Goal: Transaction & Acquisition: Purchase product/service

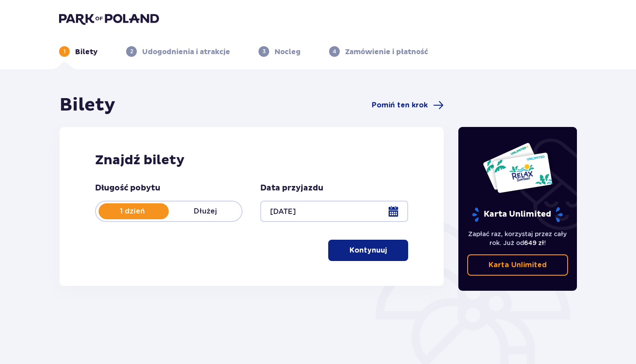
click at [379, 259] on button "Kontynuuj" at bounding box center [368, 250] width 80 height 21
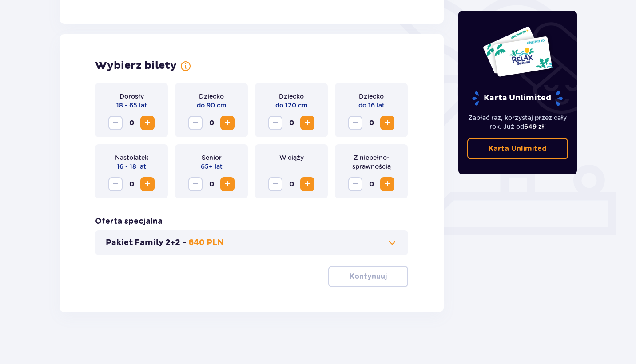
scroll to position [225, 0]
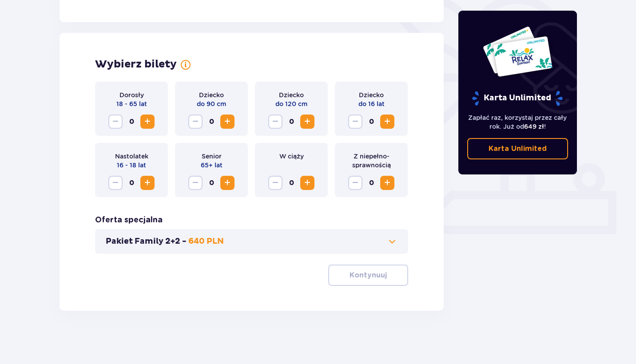
click at [146, 122] on span "Increase" at bounding box center [147, 121] width 11 height 11
click at [350, 277] on p "Kontynuuj" at bounding box center [368, 276] width 37 height 10
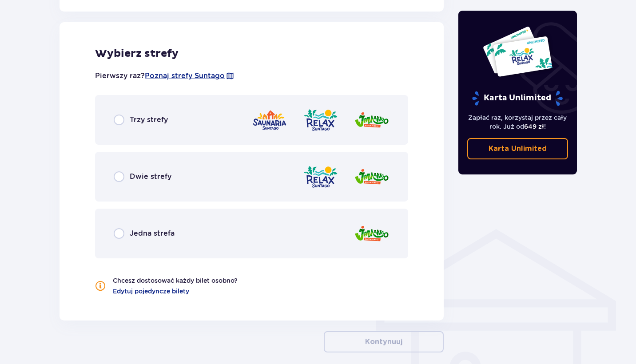
scroll to position [493, 0]
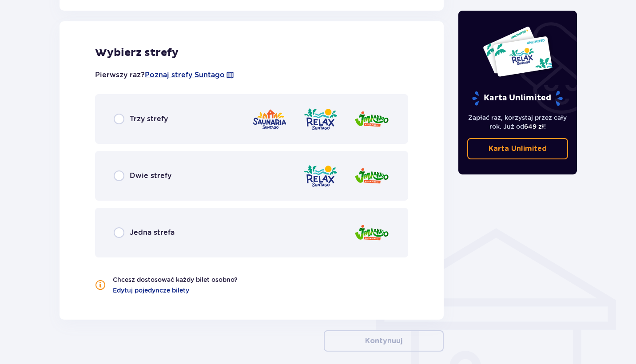
click at [203, 170] on div "Dwie strefy" at bounding box center [251, 176] width 313 height 50
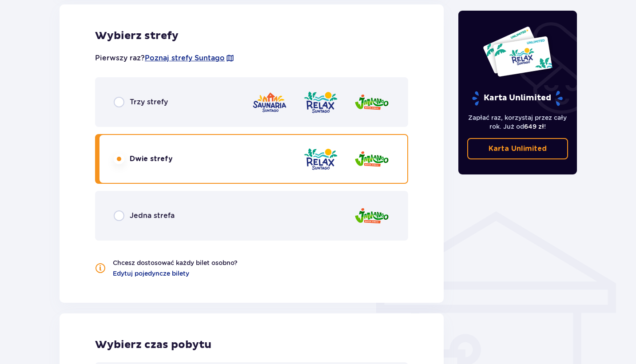
click at [181, 105] on div "Trzy strefy" at bounding box center [251, 102] width 313 height 50
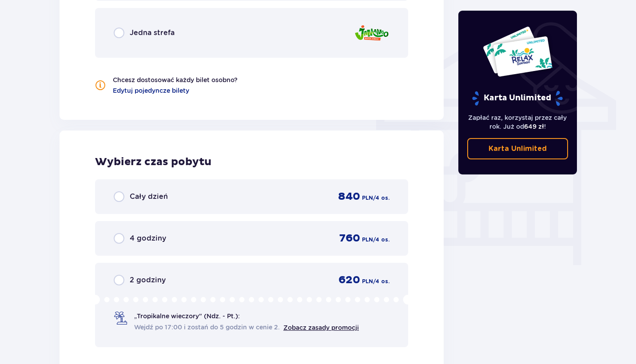
scroll to position [565, 0]
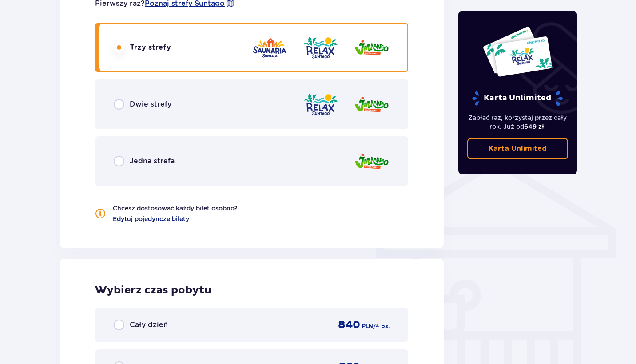
click at [162, 222] on span "Edytuj pojedyncze bilety" at bounding box center [151, 219] width 76 height 9
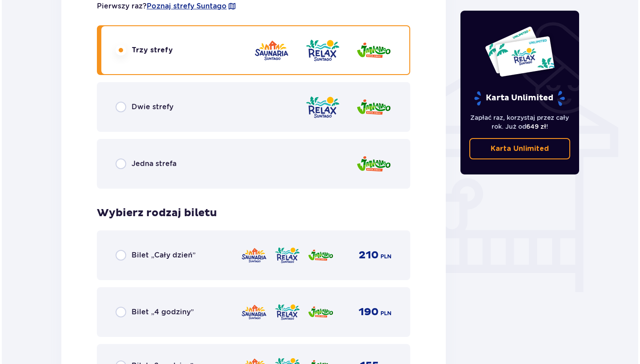
scroll to position [665, 0]
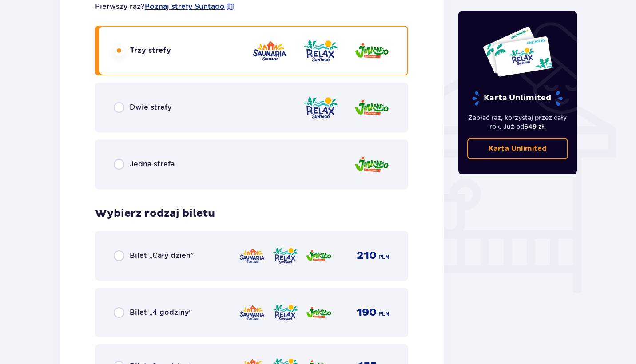
click at [149, 251] on p "Bilet „Cały dzień”" at bounding box center [162, 256] width 64 height 10
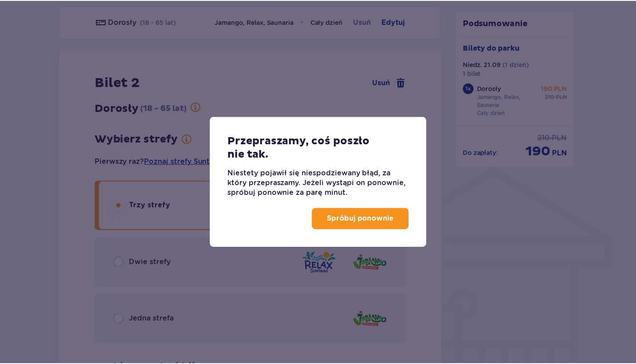
scroll to position [549, 0]
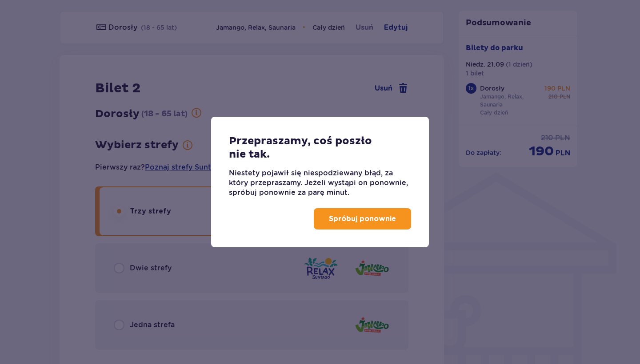
click at [341, 217] on p "Spróbuj ponownie" at bounding box center [362, 219] width 67 height 10
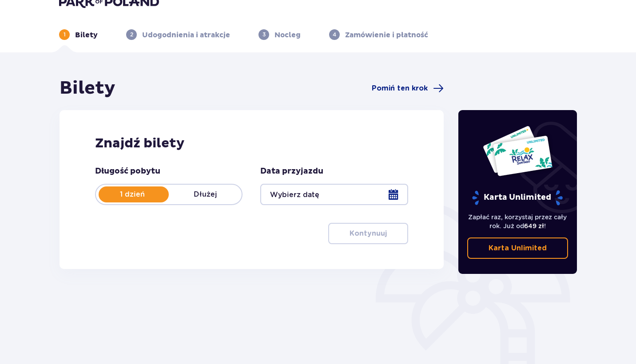
scroll to position [26, 0]
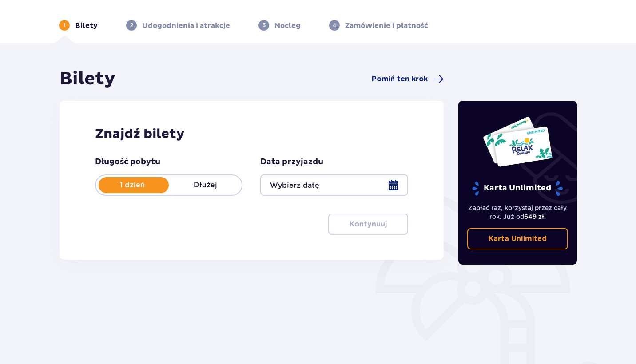
click at [338, 180] on div at bounding box center [333, 185] width 147 height 21
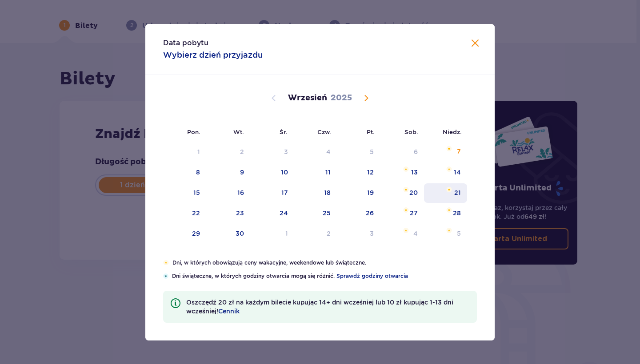
click at [447, 192] on img "niedziela, 21 września 2025" at bounding box center [449, 189] width 6 height 5
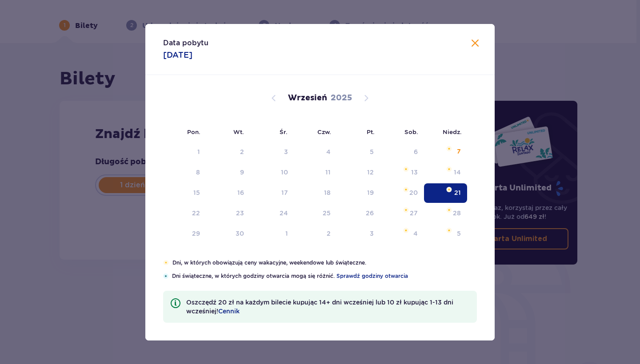
type input "21.09.25"
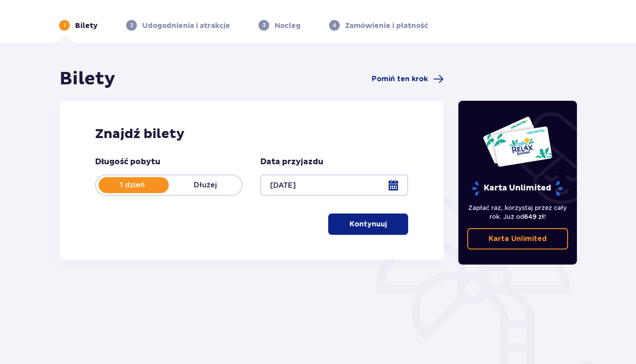
click at [351, 223] on p "Kontynuuj" at bounding box center [368, 224] width 37 height 10
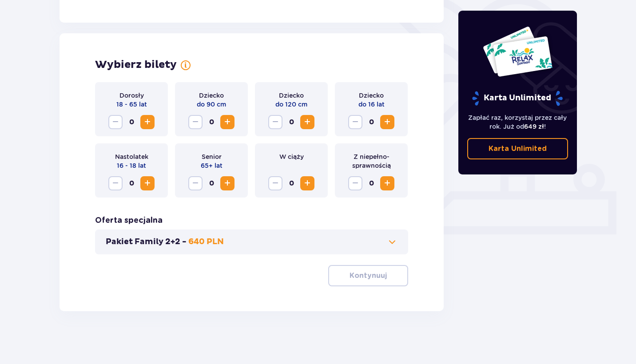
scroll to position [225, 0]
click at [144, 124] on span "Increase" at bounding box center [147, 121] width 11 height 11
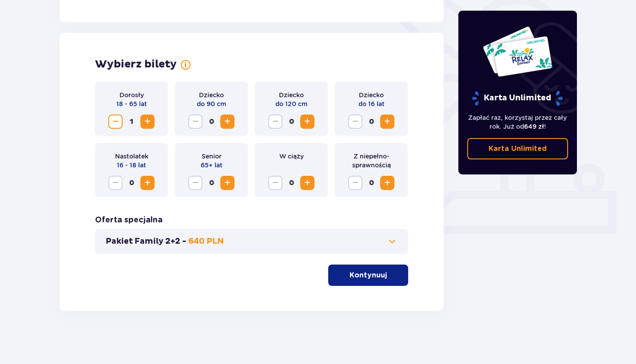
click at [144, 124] on span "Increase" at bounding box center [147, 121] width 11 height 11
click at [356, 280] on p "Kontynuuj" at bounding box center [368, 276] width 37 height 10
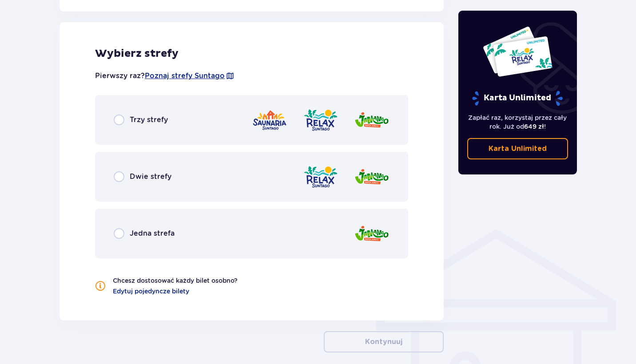
scroll to position [493, 0]
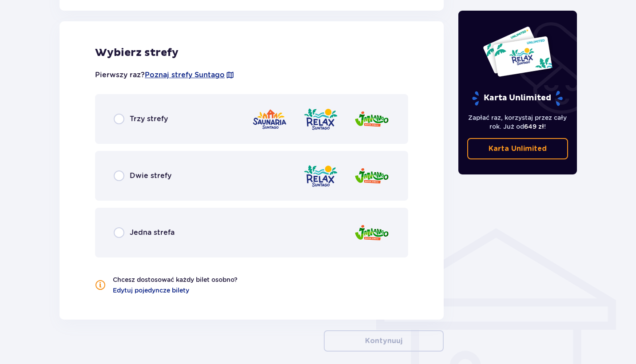
click at [287, 122] on div at bounding box center [321, 119] width 138 height 25
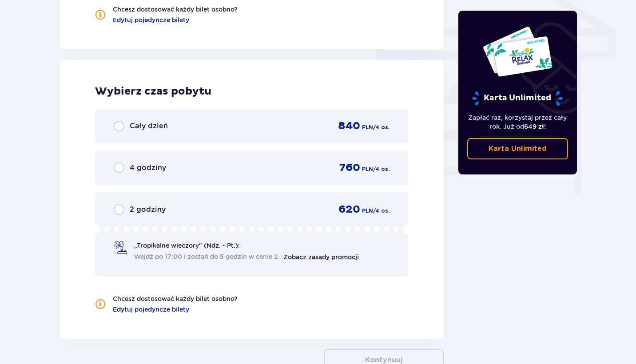
scroll to position [802, 0]
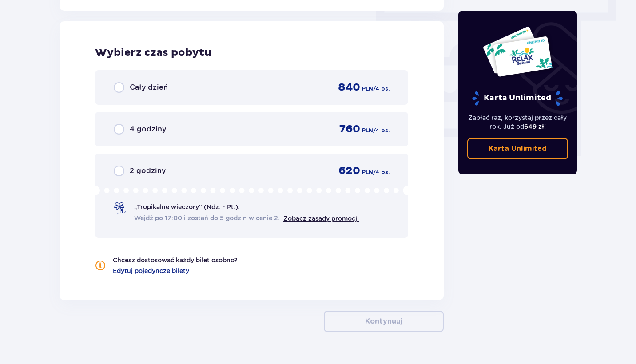
click at [286, 95] on div "Cały dzień 840 PLN / 4 os." at bounding box center [251, 87] width 313 height 35
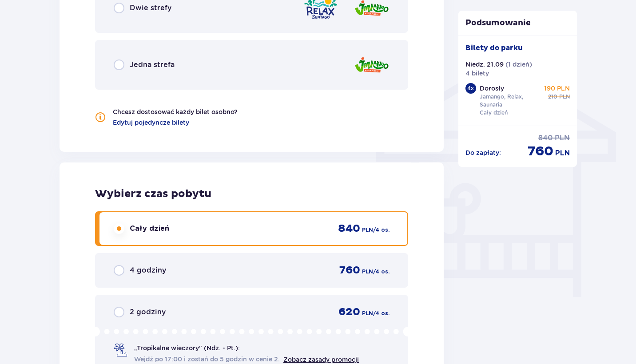
scroll to position [621, 0]
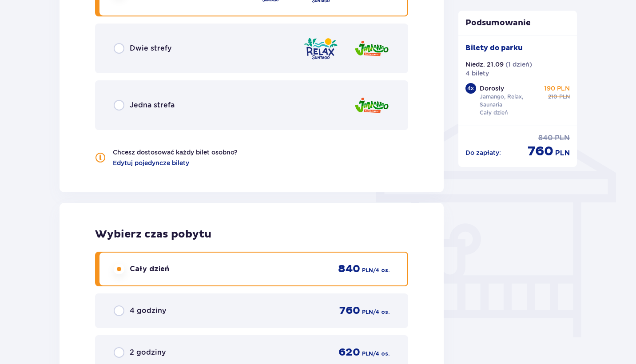
click at [231, 58] on div "Dwie strefy" at bounding box center [251, 49] width 313 height 50
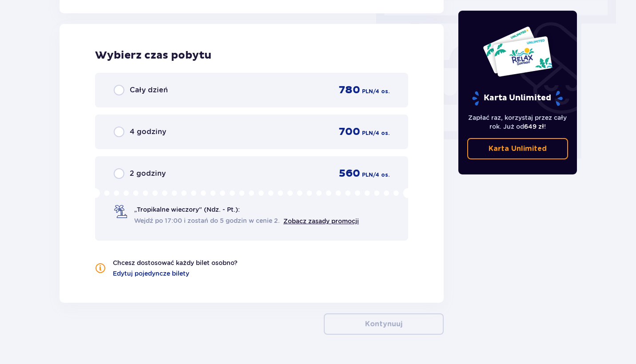
scroll to position [802, 0]
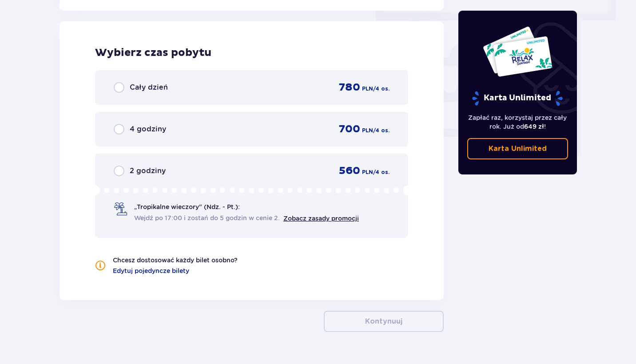
click at [222, 97] on div "Cały dzień 780 PLN / 4 os." at bounding box center [251, 87] width 313 height 35
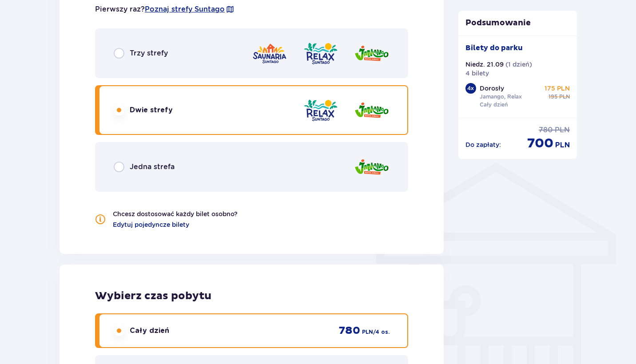
scroll to position [558, 0]
click at [194, 69] on div "Trzy strefy" at bounding box center [251, 54] width 313 height 50
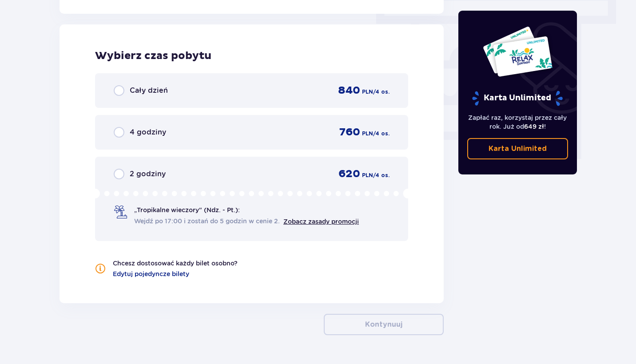
scroll to position [802, 0]
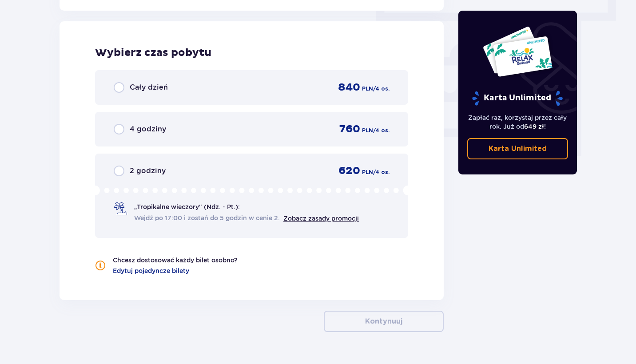
click at [187, 91] on div "Cały dzień 840 PLN / 4 os." at bounding box center [252, 87] width 276 height 13
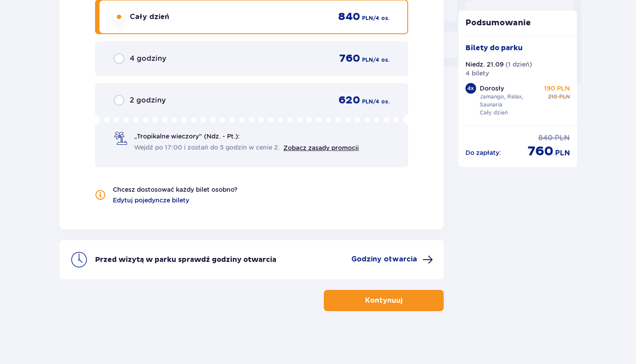
scroll to position [873, 0]
click at [267, 58] on div "4 godziny 760 PLN / 4 os." at bounding box center [252, 58] width 276 height 13
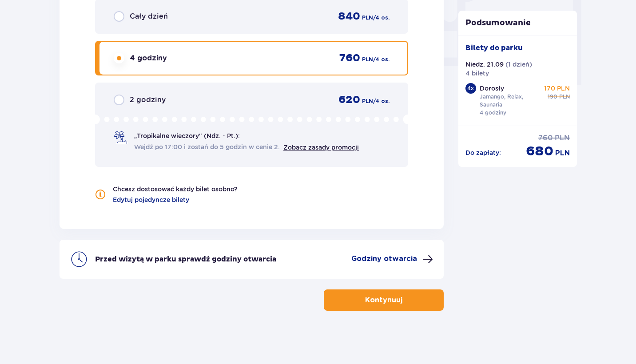
click at [264, 22] on div "Cały dzień 840 PLN / 4 os." at bounding box center [252, 16] width 276 height 13
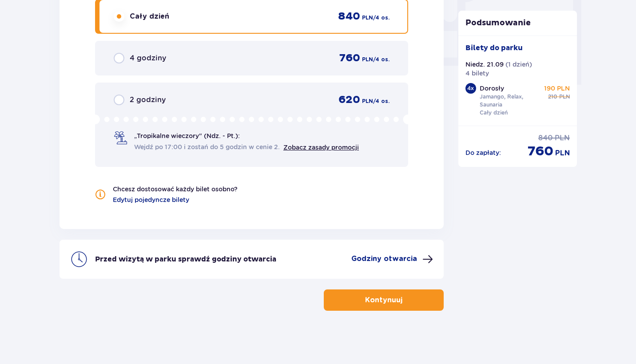
click at [389, 258] on p "Godziny otwarcia" at bounding box center [384, 259] width 66 height 10
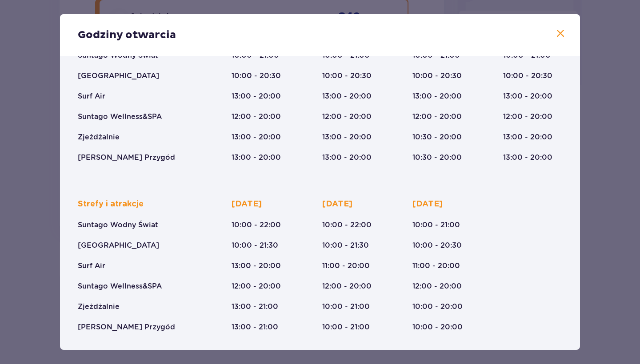
scroll to position [97, 0]
click at [560, 35] on span at bounding box center [560, 33] width 11 height 11
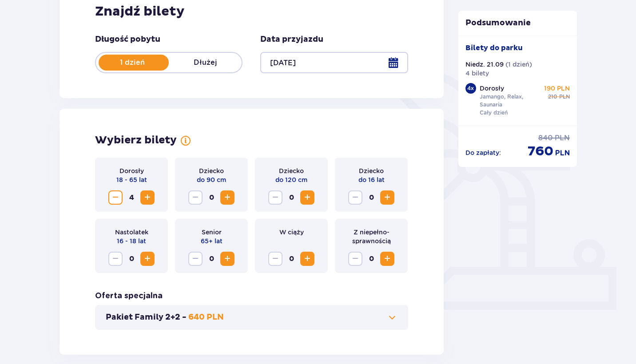
scroll to position [29, 0]
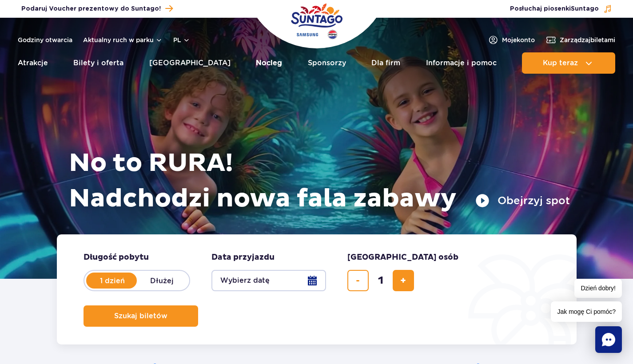
click at [256, 58] on link "Nocleg" at bounding box center [269, 62] width 26 height 21
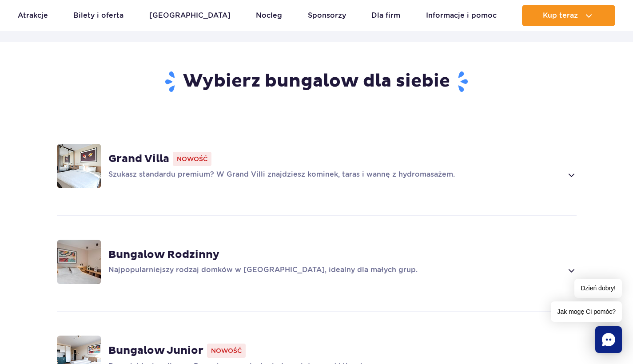
scroll to position [733, 0]
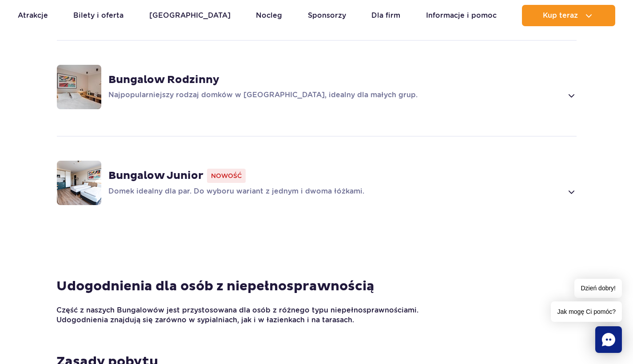
click at [227, 76] on div "Bungalow Rodzinny Najpopularniejszy rodzaj domków w Suntago Village, idealny dl…" at bounding box center [342, 87] width 468 height 28
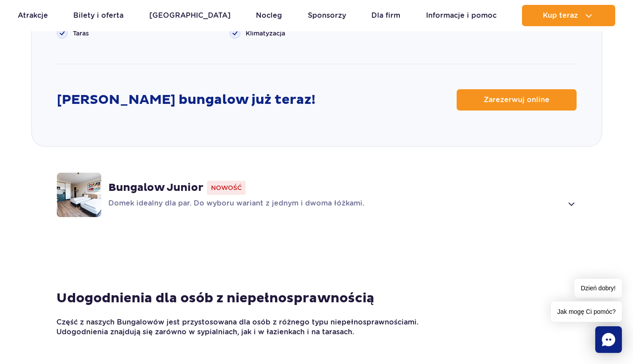
scroll to position [1211, 0]
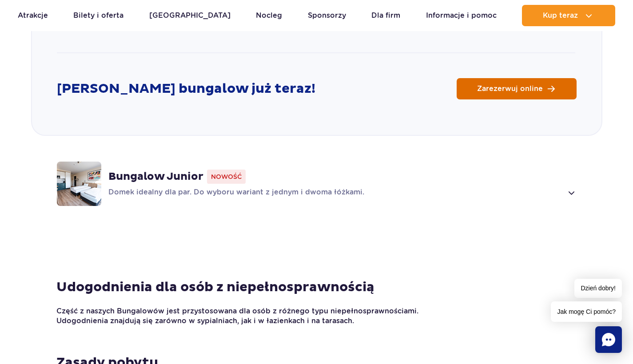
click at [478, 82] on link "Zarezerwuj online" at bounding box center [517, 88] width 120 height 21
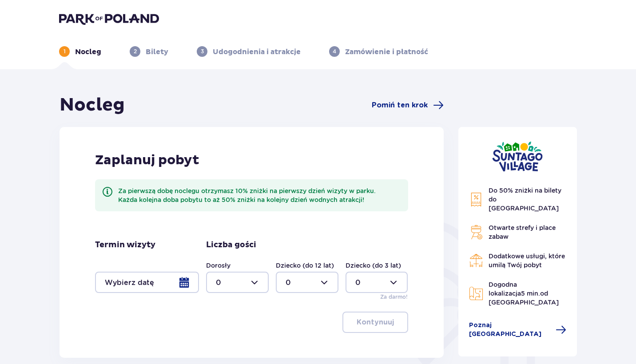
click at [80, 19] on img at bounding box center [109, 18] width 100 height 12
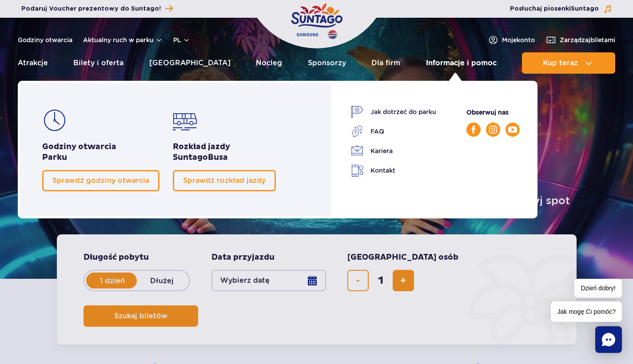
click at [458, 67] on link "Informacje i pomoc" at bounding box center [461, 62] width 71 height 21
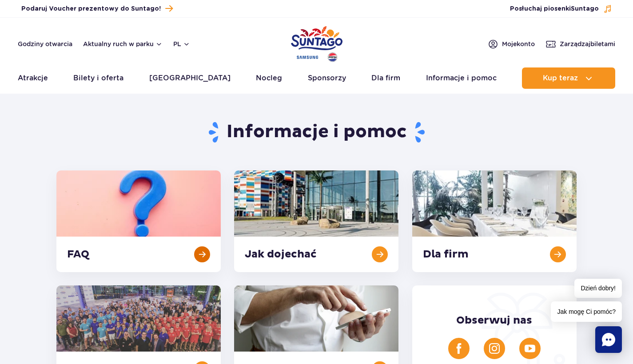
click at [159, 253] on link at bounding box center [138, 222] width 164 height 102
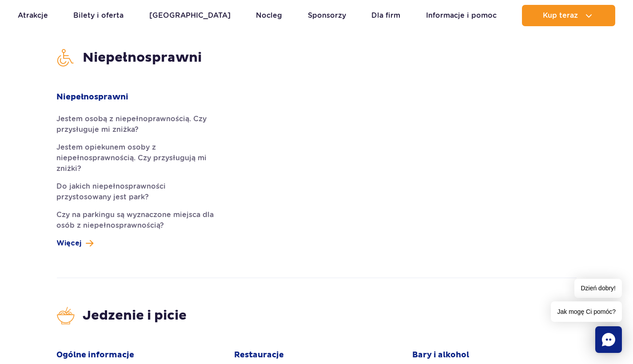
scroll to position [1824, 0]
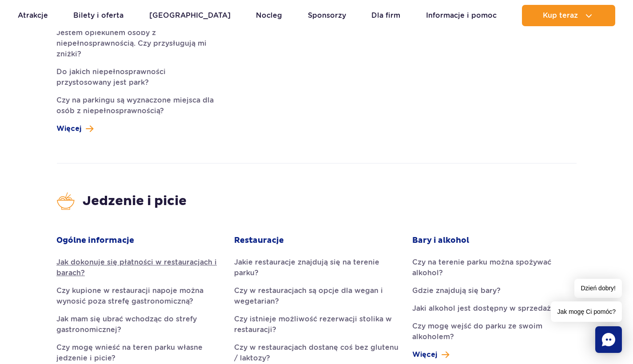
click at [181, 257] on link "Jak dokonuje się płatności w restauracjach i barach?" at bounding box center [138, 267] width 164 height 21
